Goal: Transaction & Acquisition: Download file/media

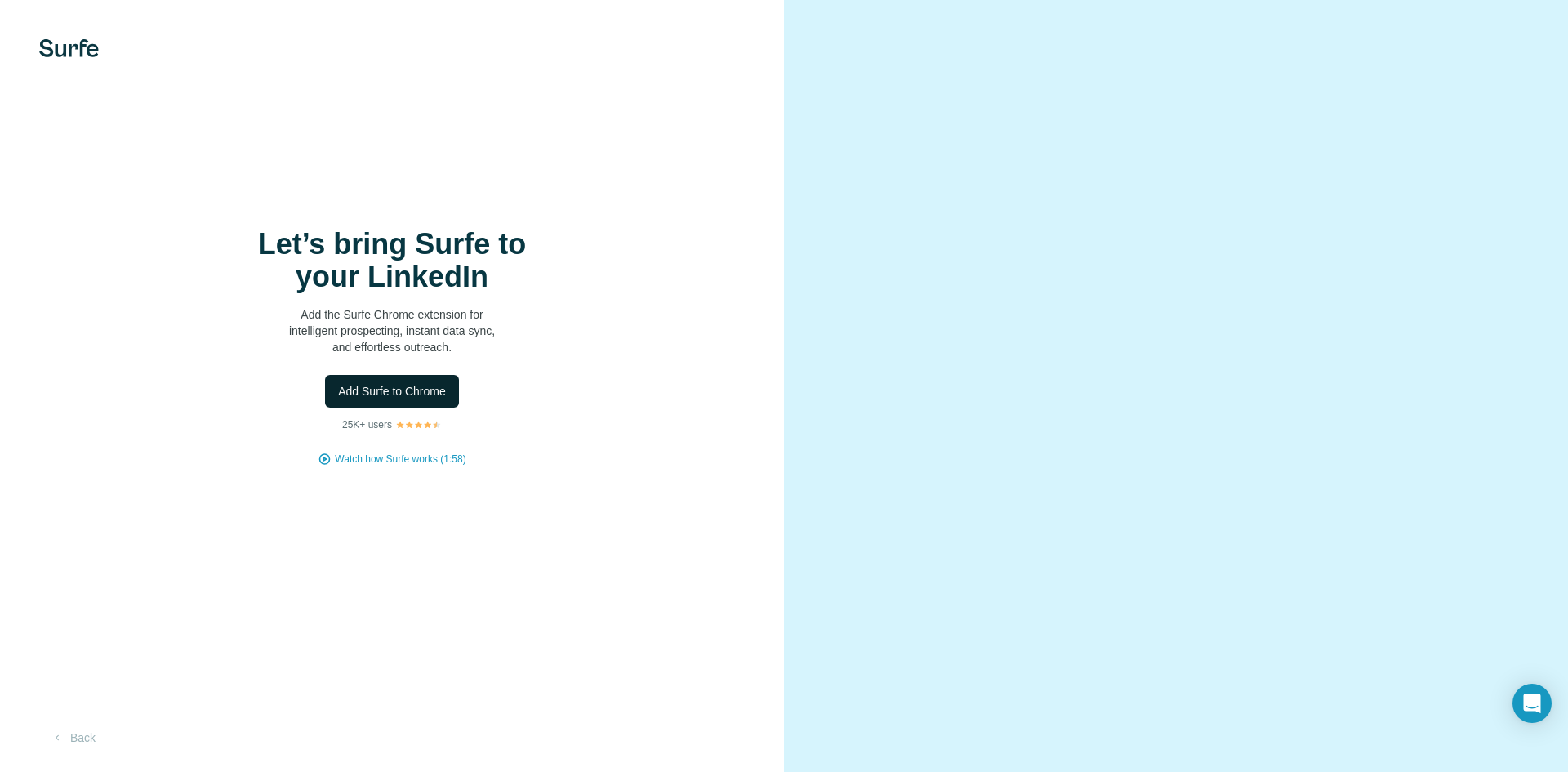
click at [435, 382] on button "Add Surfe to Chrome" at bounding box center [391, 391] width 134 height 33
click at [391, 397] on span "Add Surfe to Chrome" at bounding box center [391, 391] width 108 height 16
